Goal: Information Seeking & Learning: Learn about a topic

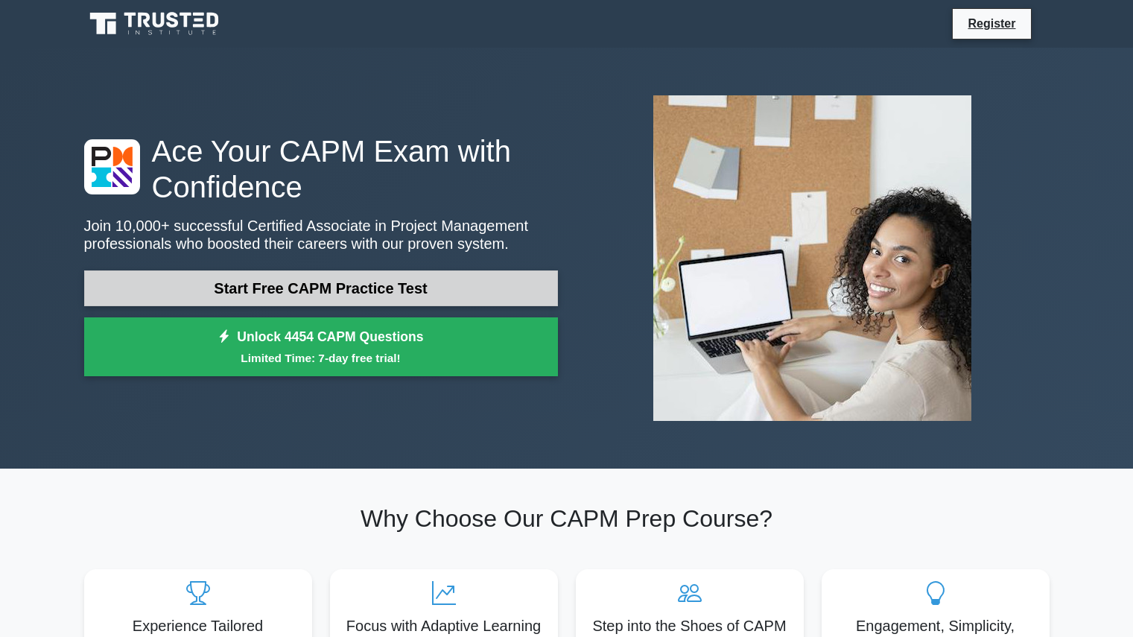
drag, startPoint x: 0, startPoint y: 0, endPoint x: 416, endPoint y: 292, distance: 507.9
click at [416, 292] on link "Start Free CAPM Practice Test" at bounding box center [321, 288] width 474 height 36
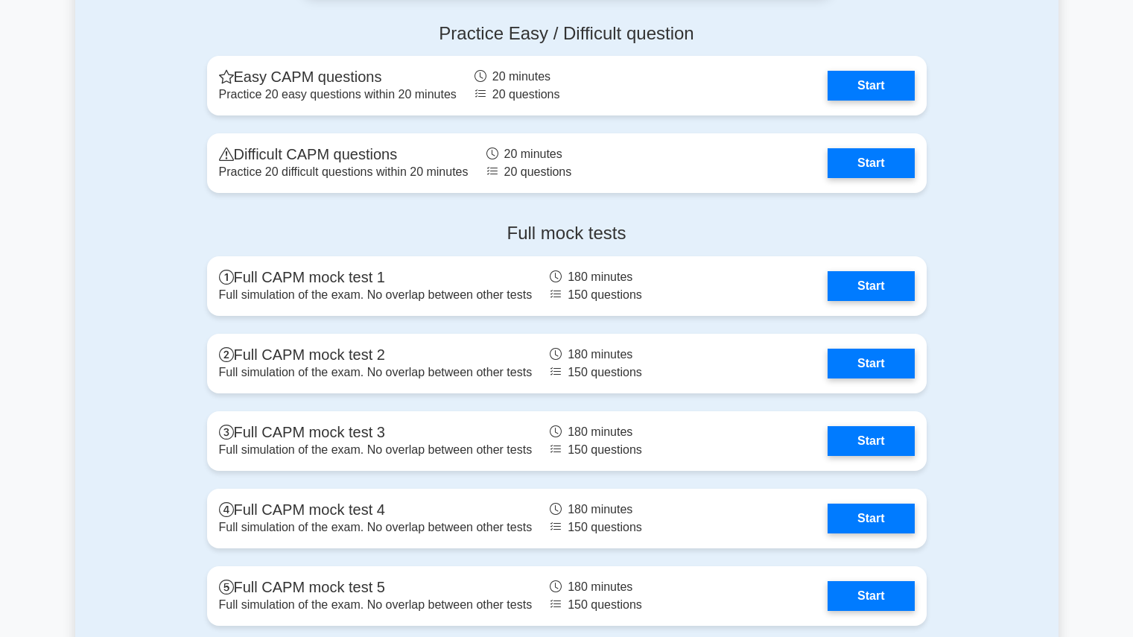
scroll to position [3346, 0]
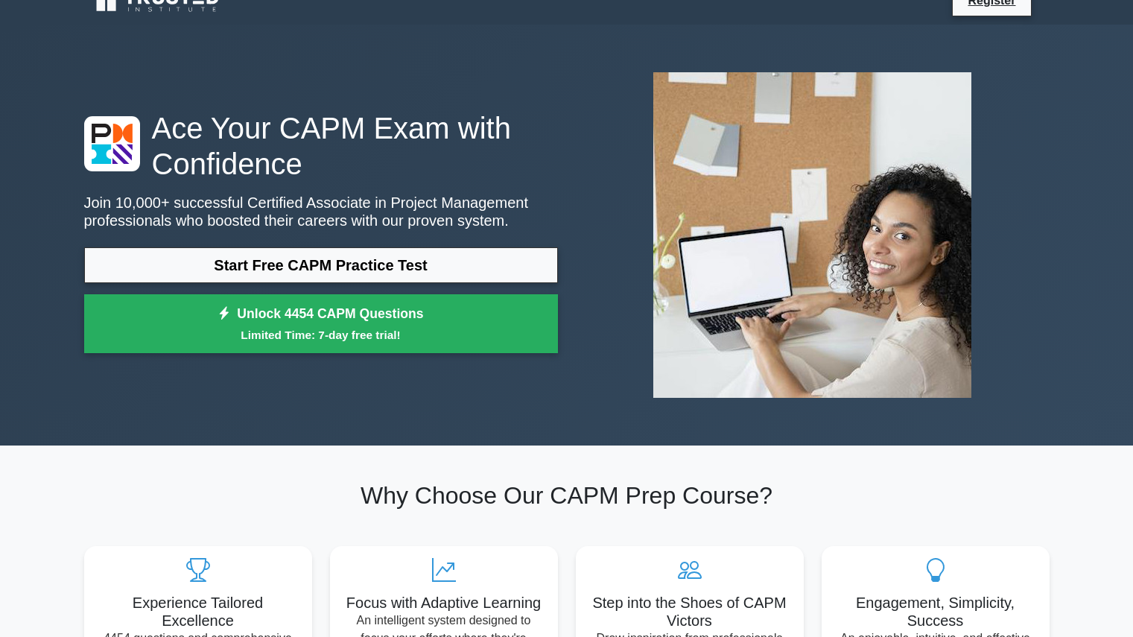
scroll to position [24, 0]
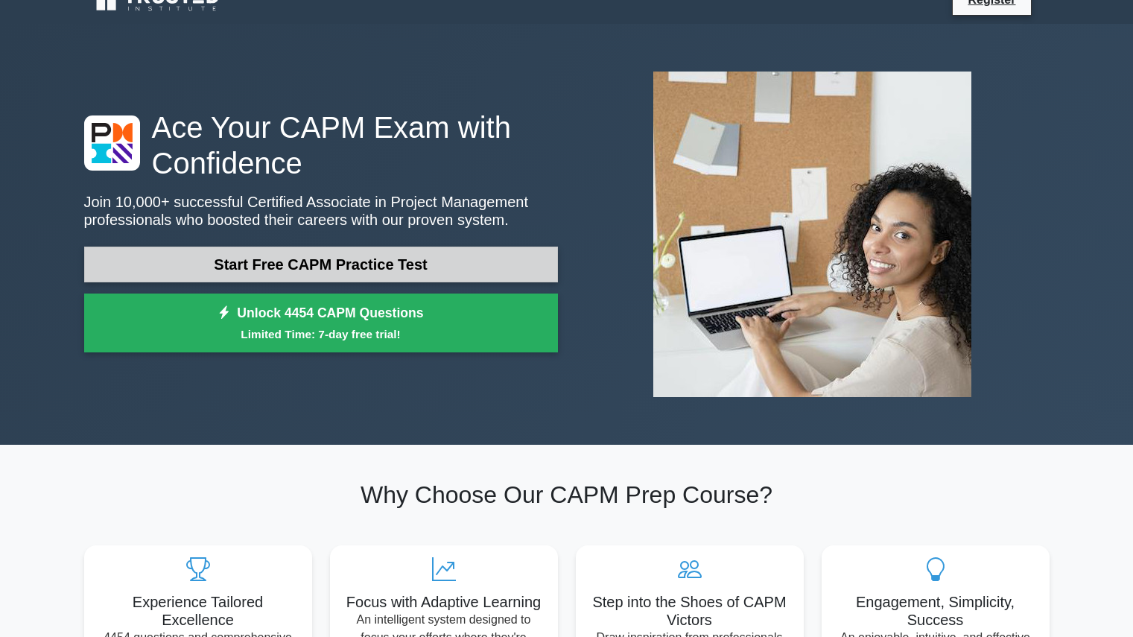
click at [468, 260] on link "Start Free CAPM Practice Test" at bounding box center [321, 265] width 474 height 36
